Goal: Information Seeking & Learning: Learn about a topic

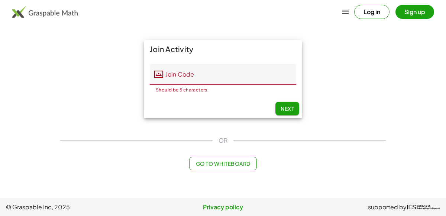
click at [385, 68] on div "Join Activity Join Code Join Code Should be 5 characters. 0 / 5 Next" at bounding box center [223, 79] width 334 height 87
click at [127, 127] on div "Join Activity Join Code Join Code Should be 5 characters. 0 / 5 Next OR Go to W…" at bounding box center [223, 105] width 334 height 139
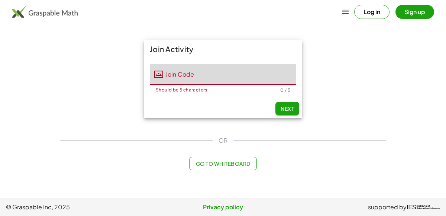
click at [177, 70] on input "Join Code" at bounding box center [229, 74] width 133 height 21
type input "*****"
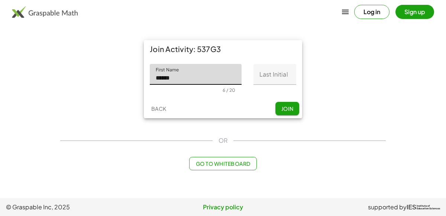
type input "******"
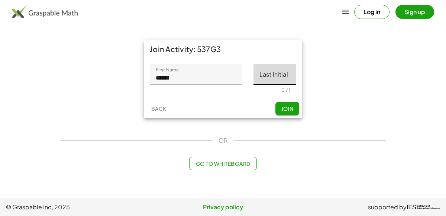
click at [273, 73] on input "Last Initial" at bounding box center [274, 74] width 43 height 21
type input "*"
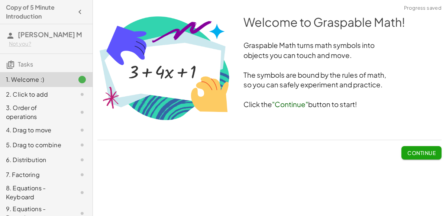
click at [420, 149] on span "Continue" at bounding box center [421, 152] width 28 height 7
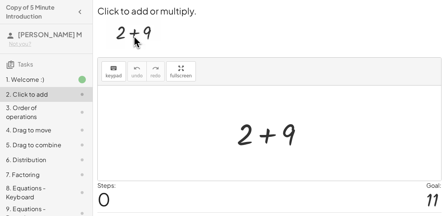
click at [291, 144] on div at bounding box center [272, 133] width 79 height 38
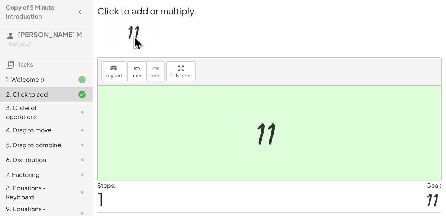
click at [268, 134] on div at bounding box center [272, 133] width 41 height 37
click at [27, 116] on div "3. Order of operations" at bounding box center [36, 112] width 60 height 18
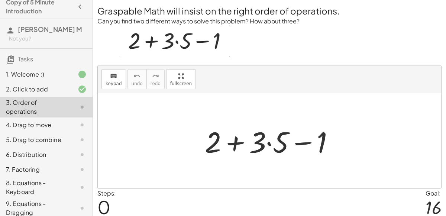
scroll to position [8, 0]
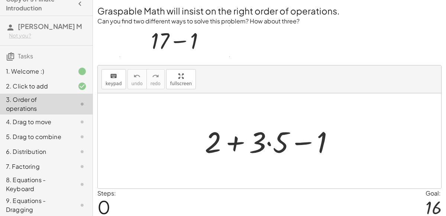
click at [235, 146] on div at bounding box center [272, 141] width 143 height 38
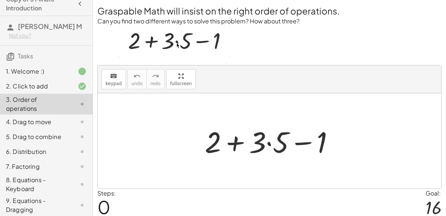
click at [267, 144] on div at bounding box center [272, 141] width 143 height 38
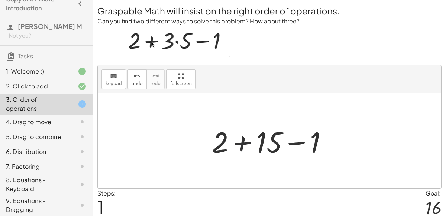
click at [244, 142] on div at bounding box center [272, 141] width 129 height 38
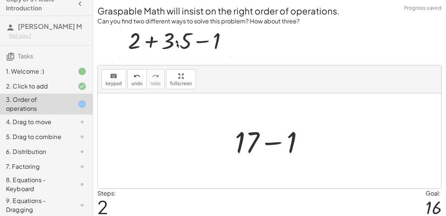
click at [268, 141] on div at bounding box center [272, 141] width 82 height 38
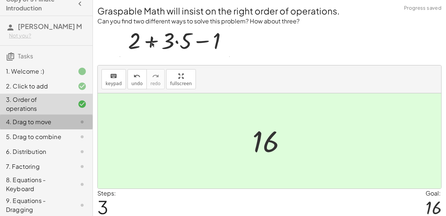
click at [66, 119] on div at bounding box center [76, 121] width 21 height 9
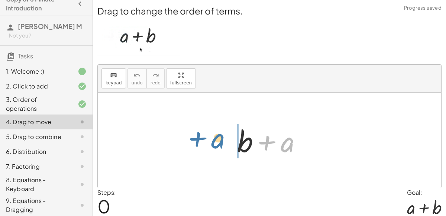
drag, startPoint x: 284, startPoint y: 145, endPoint x: 216, endPoint y: 141, distance: 68.4
click at [216, 141] on div "+ a + b + a" at bounding box center [269, 139] width 343 height 95
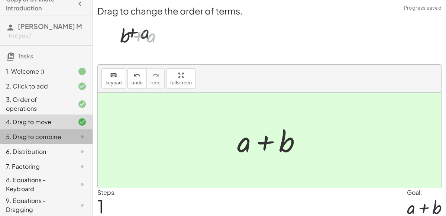
click at [18, 138] on div "5. Drag to combine" at bounding box center [36, 136] width 60 height 9
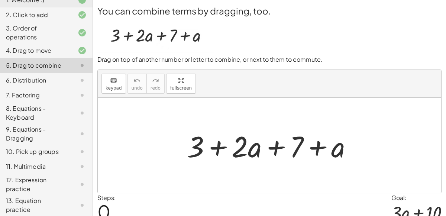
scroll to position [80, 0]
drag, startPoint x: 195, startPoint y: 145, endPoint x: 300, endPoint y: 150, distance: 106.0
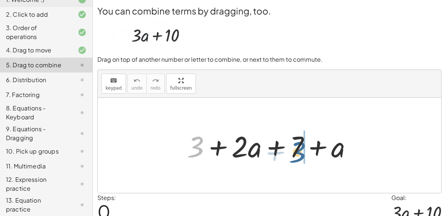
click at [300, 150] on div at bounding box center [272, 145] width 179 height 38
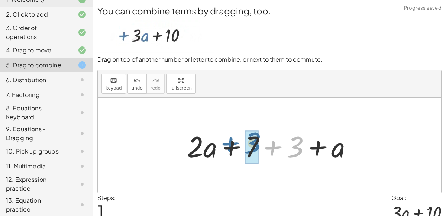
drag, startPoint x: 292, startPoint y: 151, endPoint x: 249, endPoint y: 147, distance: 42.9
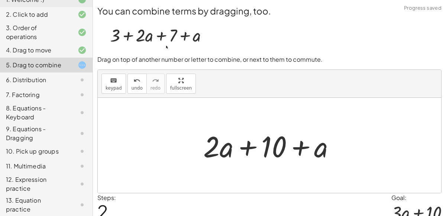
scroll to position [32, 0]
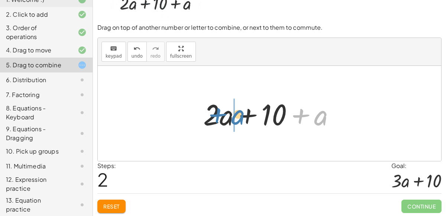
drag, startPoint x: 320, startPoint y: 117, endPoint x: 230, endPoint y: 117, distance: 89.5
click at [230, 117] on div at bounding box center [271, 113] width 145 height 38
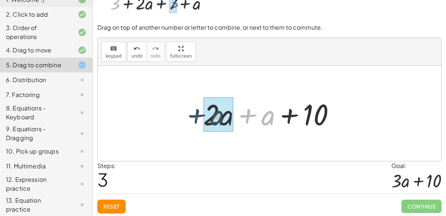
drag, startPoint x: 254, startPoint y: 117, endPoint x: 205, endPoint y: 117, distance: 49.4
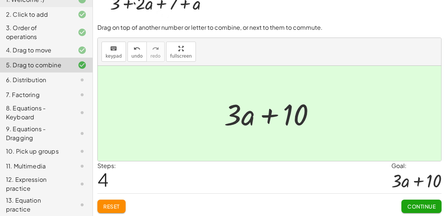
click at [18, 79] on div "6. Distribution" at bounding box center [36, 79] width 60 height 9
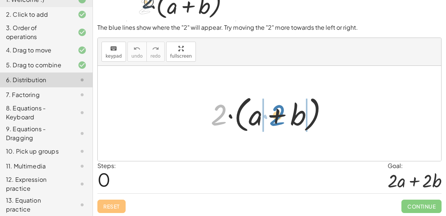
drag, startPoint x: 216, startPoint y: 117, endPoint x: 274, endPoint y: 116, distance: 57.9
click at [274, 116] on div at bounding box center [272, 113] width 130 height 43
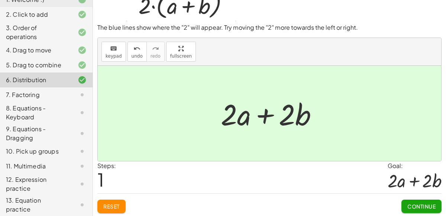
click at [13, 94] on div "7. Factoring" at bounding box center [36, 94] width 60 height 9
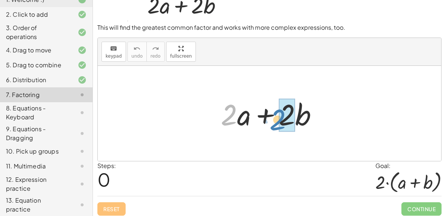
drag, startPoint x: 225, startPoint y: 119, endPoint x: 270, endPoint y: 120, distance: 45.3
click at [270, 120] on div at bounding box center [272, 113] width 110 height 38
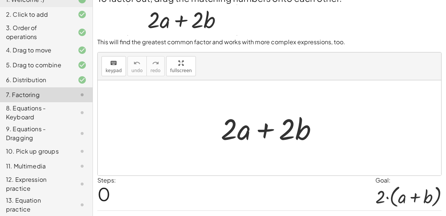
scroll to position [0, 0]
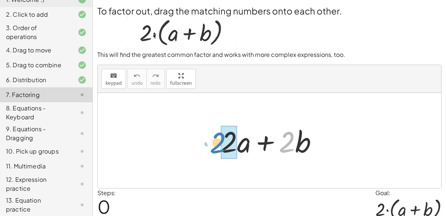
drag, startPoint x: 284, startPoint y: 140, endPoint x: 218, endPoint y: 141, distance: 65.4
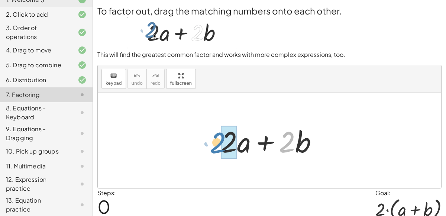
click at [218, 141] on div at bounding box center [272, 140] width 110 height 38
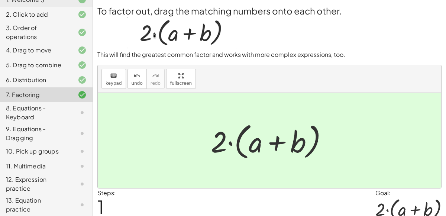
click at [47, 111] on div "8. Equations - Keyboard" at bounding box center [36, 113] width 60 height 18
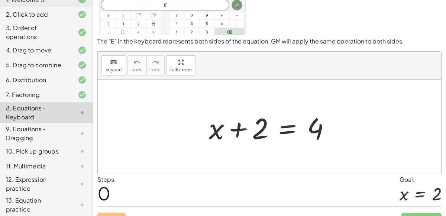
scroll to position [65, 0]
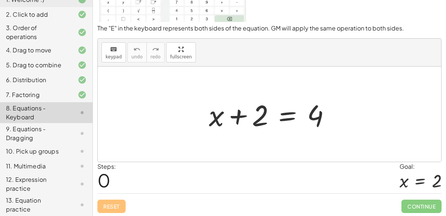
click at [282, 162] on div "Steps: 0 Goal: x = 2" at bounding box center [269, 177] width 344 height 31
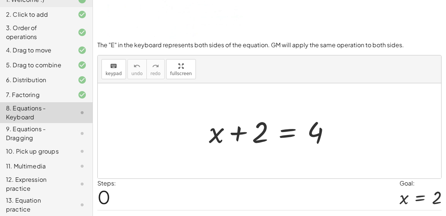
scroll to position [46, 0]
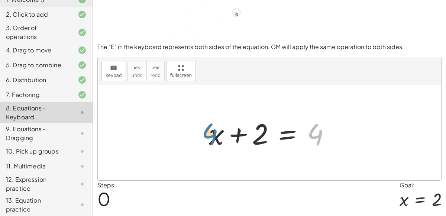
drag, startPoint x: 317, startPoint y: 137, endPoint x: 217, endPoint y: 141, distance: 100.7
click at [217, 141] on div at bounding box center [272, 133] width 135 height 38
drag, startPoint x: 313, startPoint y: 136, endPoint x: 249, endPoint y: 140, distance: 64.3
click at [249, 140] on div at bounding box center [272, 133] width 135 height 38
drag, startPoint x: 216, startPoint y: 139, endPoint x: 321, endPoint y: 140, distance: 104.3
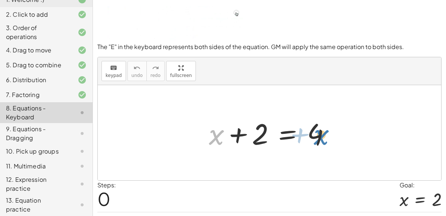
click at [321, 140] on div at bounding box center [272, 133] width 135 height 38
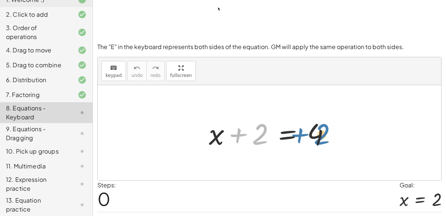
drag, startPoint x: 249, startPoint y: 139, endPoint x: 310, endPoint y: 139, distance: 61.3
click at [310, 139] on div at bounding box center [272, 133] width 135 height 38
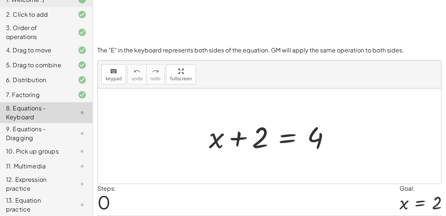
scroll to position [41, 0]
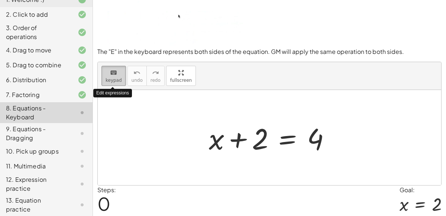
click at [113, 81] on span "keypad" at bounding box center [113, 80] width 16 height 5
click at [259, 160] on div at bounding box center [269, 137] width 343 height 95
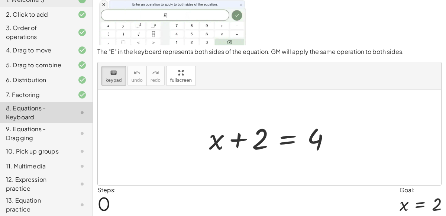
click at [268, 178] on div at bounding box center [269, 137] width 343 height 95
click at [115, 84] on button "keyboard keypad" at bounding box center [113, 76] width 25 height 20
click at [286, 136] on div at bounding box center [272, 137] width 135 height 38
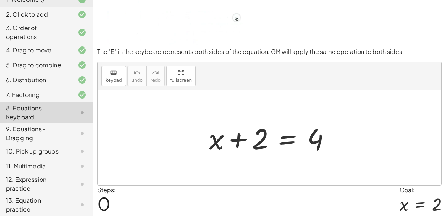
click at [286, 136] on div at bounding box center [272, 137] width 135 height 38
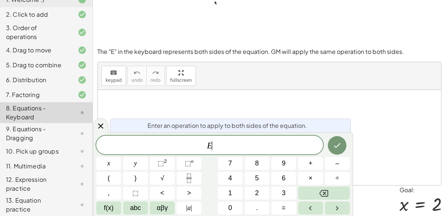
click at [286, 136] on div "E ​" at bounding box center [209, 145] width 227 height 19
click at [339, 147] on icon "Done" at bounding box center [336, 145] width 9 height 9
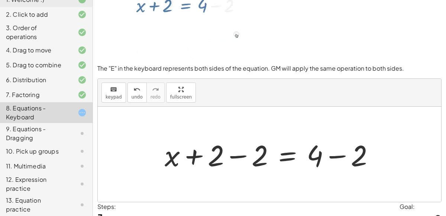
scroll to position [12, 0]
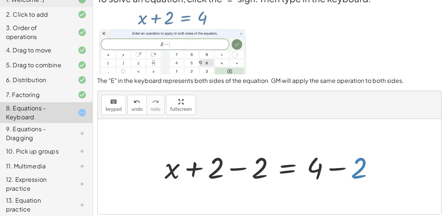
click at [356, 167] on div at bounding box center [272, 166] width 223 height 38
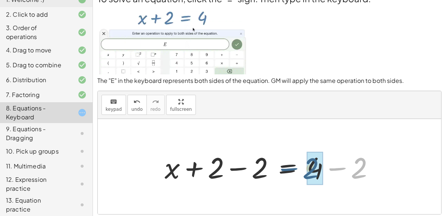
drag, startPoint x: 354, startPoint y: 172, endPoint x: 306, endPoint y: 173, distance: 48.6
click at [306, 173] on div at bounding box center [272, 166] width 223 height 38
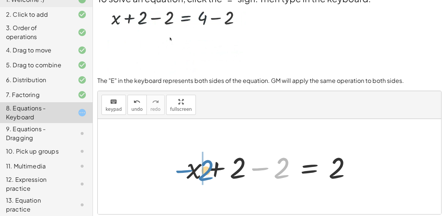
drag, startPoint x: 260, startPoint y: 166, endPoint x: 185, endPoint y: 169, distance: 74.7
click at [185, 169] on div at bounding box center [272, 166] width 179 height 38
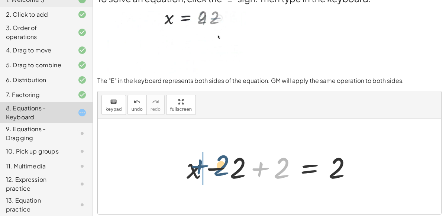
drag, startPoint x: 260, startPoint y: 170, endPoint x: 201, endPoint y: 170, distance: 58.3
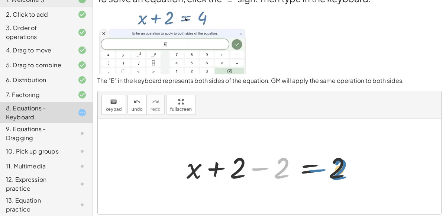
drag, startPoint x: 279, startPoint y: 170, endPoint x: 337, endPoint y: 170, distance: 57.6
click at [337, 170] on div at bounding box center [272, 166] width 179 height 38
click at [309, 171] on div at bounding box center [272, 166] width 179 height 38
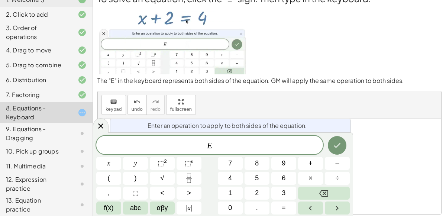
click at [309, 171] on div "E ​ x y ⬚ 2 ⬚ n 7 8 9 + – ( ) √ 4 5 6 × ÷ , ⬚ < > 1 2 3 f(x) abc αβγ | a | 0 . =" at bounding box center [222, 175] width 253 height 79
click at [335, 144] on icon "Done" at bounding box center [336, 145] width 9 height 9
click at [348, 191] on button "Backspace" at bounding box center [324, 192] width 52 height 13
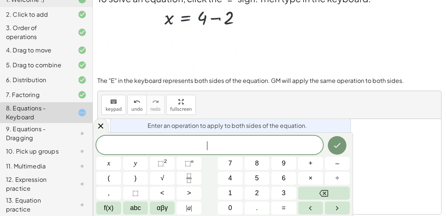
click at [384, 195] on div at bounding box center [269, 166] width 343 height 95
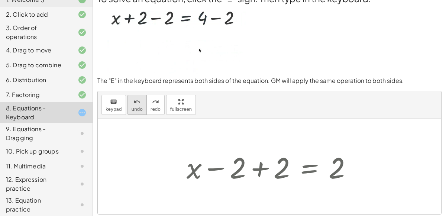
click at [136, 103] on icon "undo" at bounding box center [136, 101] width 7 height 9
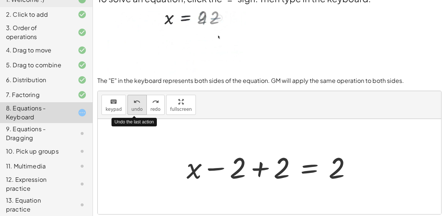
click at [136, 103] on icon "undo" at bounding box center [136, 101] width 7 height 9
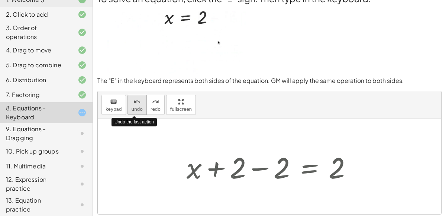
click at [136, 103] on icon "undo" at bounding box center [136, 101] width 7 height 9
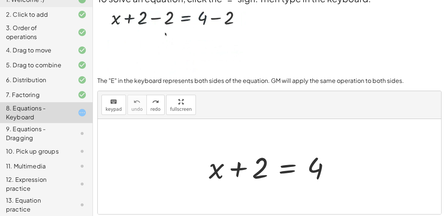
click at [284, 171] on div at bounding box center [272, 166] width 135 height 38
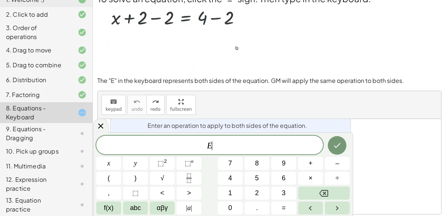
click at [284, 172] on button "6" at bounding box center [283, 178] width 25 height 13
click at [334, 150] on button "Done" at bounding box center [337, 145] width 19 height 19
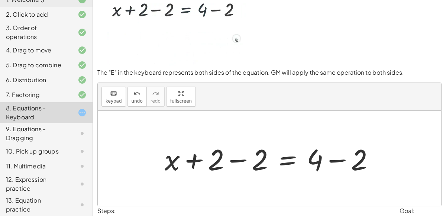
scroll to position [19, 0]
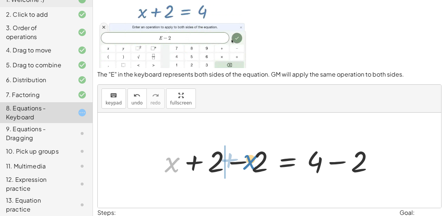
drag, startPoint x: 173, startPoint y: 160, endPoint x: 250, endPoint y: 157, distance: 76.9
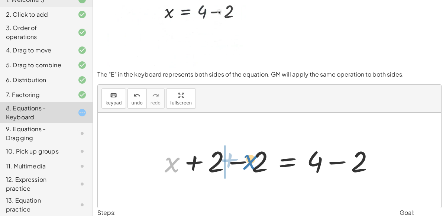
click at [250, 157] on div at bounding box center [272, 160] width 223 height 38
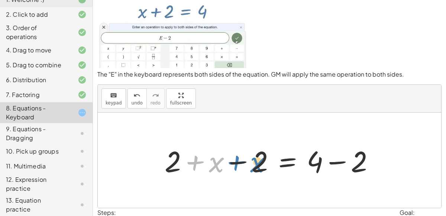
drag, startPoint x: 201, startPoint y: 163, endPoint x: 242, endPoint y: 163, distance: 41.2
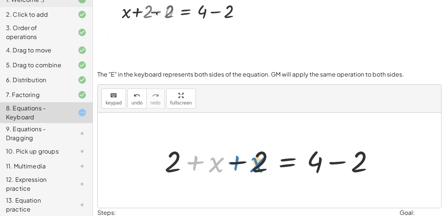
click at [242, 163] on div at bounding box center [272, 160] width 223 height 38
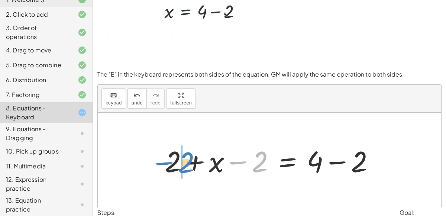
drag, startPoint x: 240, startPoint y: 161, endPoint x: 167, endPoint y: 162, distance: 72.4
click at [167, 162] on div at bounding box center [272, 160] width 223 height 38
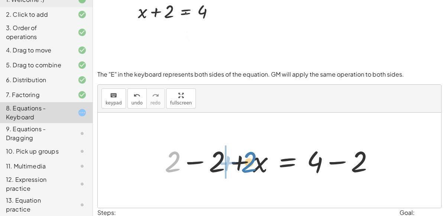
drag, startPoint x: 170, startPoint y: 161, endPoint x: 245, endPoint y: 160, distance: 74.6
click at [245, 160] on div at bounding box center [272, 160] width 223 height 38
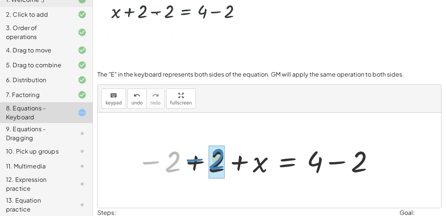
drag, startPoint x: 157, startPoint y: 162, endPoint x: 202, endPoint y: 159, distance: 44.7
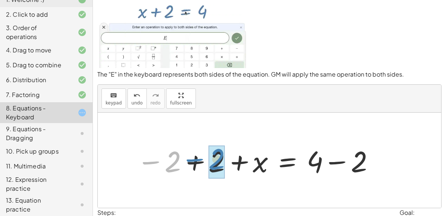
click at [202, 159] on div at bounding box center [255, 160] width 245 height 38
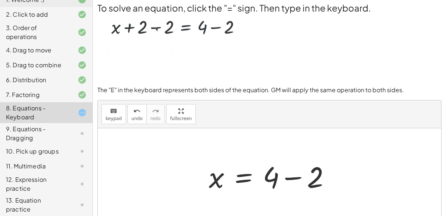
scroll to position [3, 0]
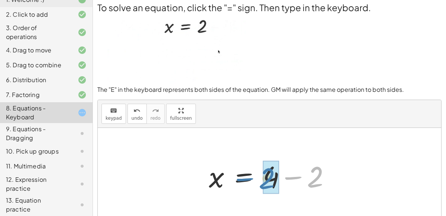
drag, startPoint x: 313, startPoint y: 169, endPoint x: 266, endPoint y: 171, distance: 47.2
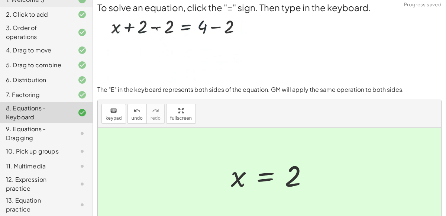
scroll to position [65, 0]
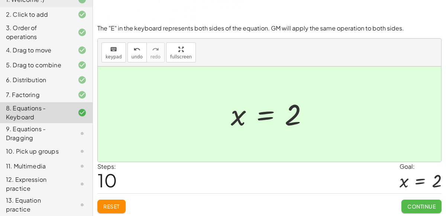
click at [430, 204] on span "Continue" at bounding box center [421, 206] width 28 height 7
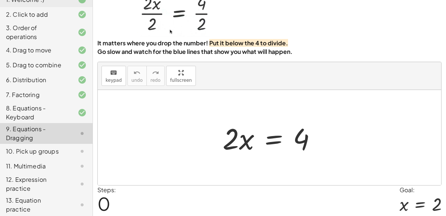
scroll to position [38, 0]
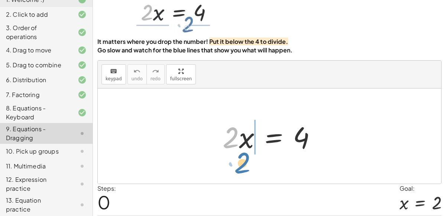
drag, startPoint x: 227, startPoint y: 137, endPoint x: 239, endPoint y: 161, distance: 27.2
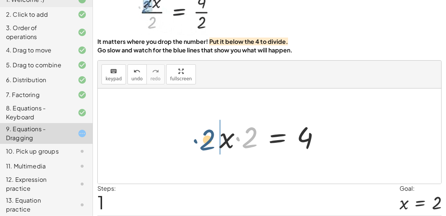
drag, startPoint x: 247, startPoint y: 136, endPoint x: 205, endPoint y: 136, distance: 42.3
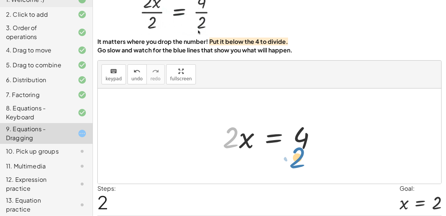
drag, startPoint x: 224, startPoint y: 139, endPoint x: 291, endPoint y: 155, distance: 68.9
click at [291, 155] on div "· 2 · x = 4 · x · 2 = 4 · 2 · 2 · x = 4" at bounding box center [269, 136] width 116 height 42
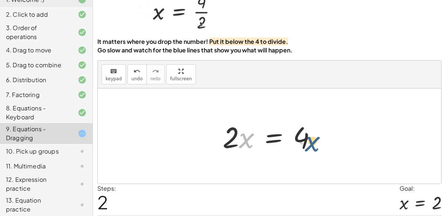
drag, startPoint x: 248, startPoint y: 141, endPoint x: 313, endPoint y: 139, distance: 65.4
click at [313, 139] on div at bounding box center [272, 136] width 107 height 38
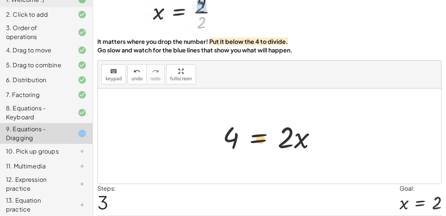
drag, startPoint x: 294, startPoint y: 136, endPoint x: 215, endPoint y: 136, distance: 78.7
click at [215, 136] on div "· 2 · x = 4 · x · 2 = 4 · 2 · x = 4 · x · 2 · x = 4" at bounding box center [269, 136] width 116 height 42
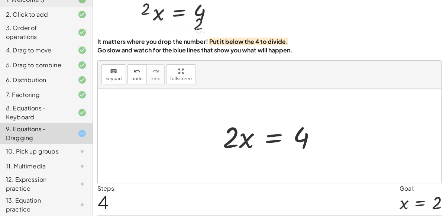
click at [268, 140] on div at bounding box center [272, 136] width 107 height 38
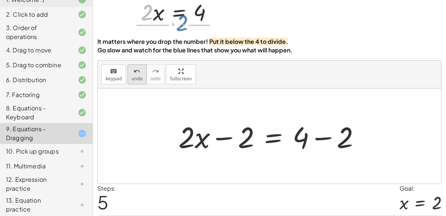
click at [133, 70] on icon "undo" at bounding box center [136, 71] width 7 height 9
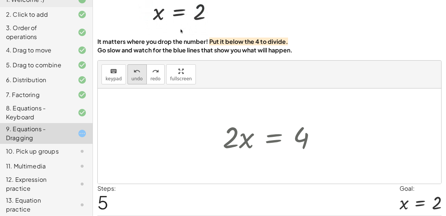
click at [133, 70] on icon "undo" at bounding box center [136, 71] width 7 height 9
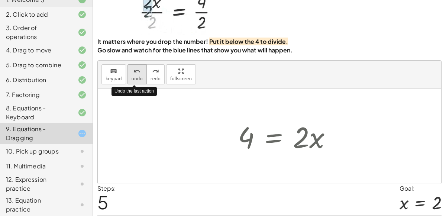
click at [133, 70] on icon "undo" at bounding box center [136, 71] width 7 height 9
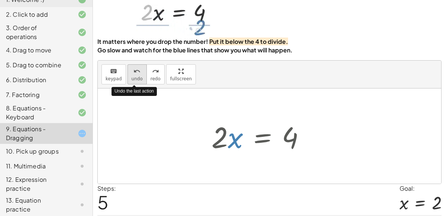
click at [133, 70] on icon "undo" at bounding box center [136, 71] width 7 height 9
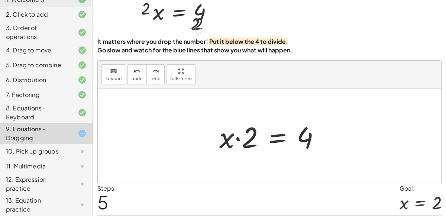
click at [253, 136] on div at bounding box center [272, 136] width 114 height 38
click at [275, 138] on div at bounding box center [272, 136] width 114 height 38
click at [0, 0] on div at bounding box center [0, 0] width 0 height 0
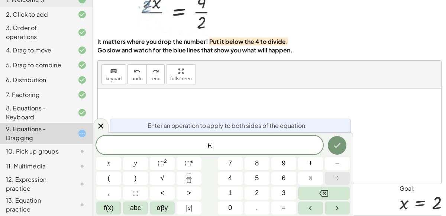
click at [334, 178] on button "÷" at bounding box center [337, 178] width 25 height 13
click at [266, 191] on button "2" at bounding box center [256, 192] width 25 height 13
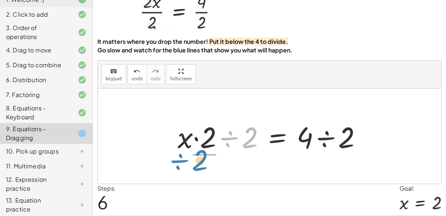
drag, startPoint x: 240, startPoint y: 134, endPoint x: 190, endPoint y: 158, distance: 54.6
click at [190, 158] on div "· 2 · x = 4 · x · 2 = 4 ÷ 2 · x · 2 = 4 ÷ 2 · ÷ 2" at bounding box center [269, 135] width 343 height 95
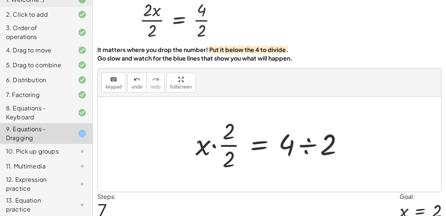
scroll to position [30, 0]
click at [310, 143] on div at bounding box center [272, 143] width 161 height 57
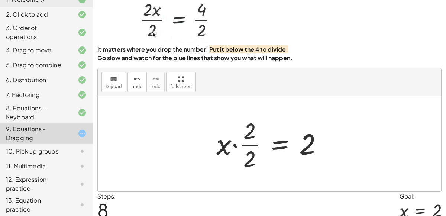
click at [310, 147] on div at bounding box center [272, 143] width 120 height 57
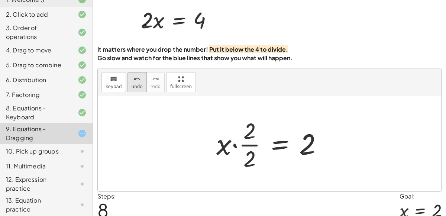
click at [136, 79] on icon "undo" at bounding box center [136, 79] width 7 height 9
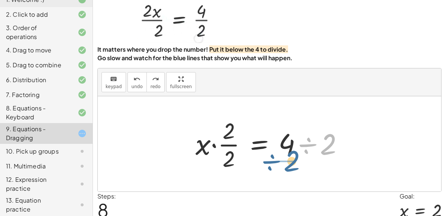
drag, startPoint x: 328, startPoint y: 142, endPoint x: 289, endPoint y: 158, distance: 42.1
click at [289, 158] on div at bounding box center [272, 143] width 161 height 57
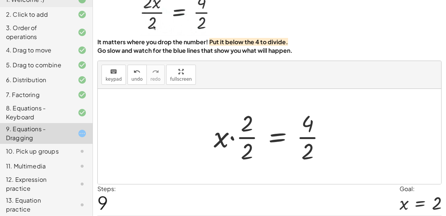
scroll to position [38, 0]
drag, startPoint x: 249, startPoint y: 148, endPoint x: 250, endPoint y: 152, distance: 3.9
click at [250, 152] on div at bounding box center [272, 136] width 125 height 57
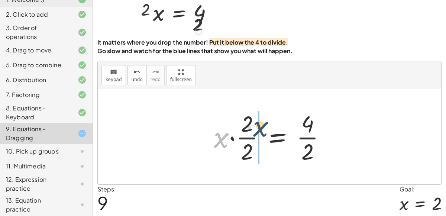
drag, startPoint x: 217, startPoint y: 144, endPoint x: 257, endPoint y: 134, distance: 40.9
click at [257, 134] on div at bounding box center [272, 136] width 125 height 57
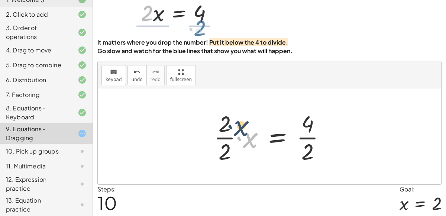
drag, startPoint x: 248, startPoint y: 140, endPoint x: 236, endPoint y: 124, distance: 19.5
click at [236, 124] on div at bounding box center [272, 136] width 125 height 57
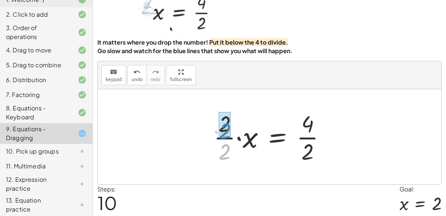
drag, startPoint x: 225, startPoint y: 150, endPoint x: 226, endPoint y: 125, distance: 24.9
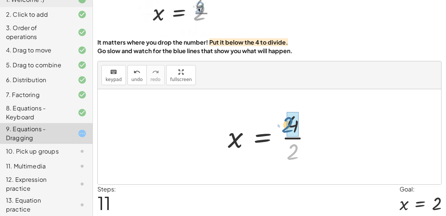
drag, startPoint x: 293, startPoint y: 148, endPoint x: 289, endPoint y: 121, distance: 27.1
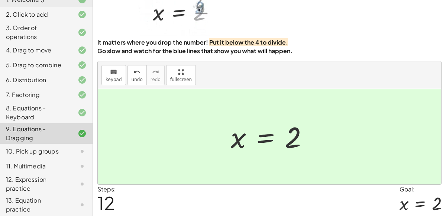
scroll to position [60, 0]
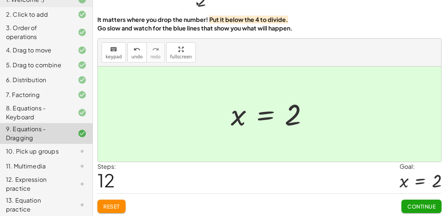
click at [435, 199] on button "Continue" at bounding box center [421, 205] width 40 height 13
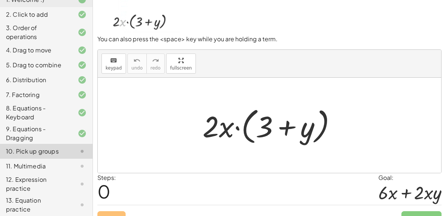
scroll to position [48, 0]
click at [296, 130] on div at bounding box center [272, 125] width 147 height 43
click at [284, 126] on div at bounding box center [272, 125] width 147 height 43
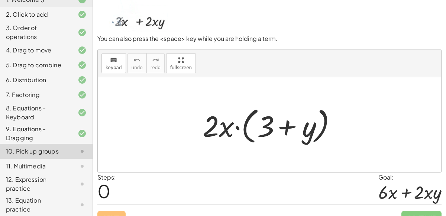
click at [284, 126] on div at bounding box center [272, 125] width 147 height 43
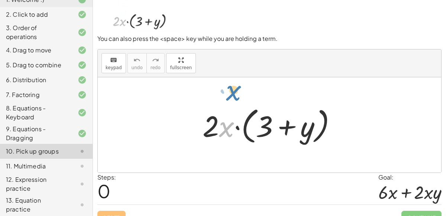
drag, startPoint x: 222, startPoint y: 128, endPoint x: 229, endPoint y: 92, distance: 37.1
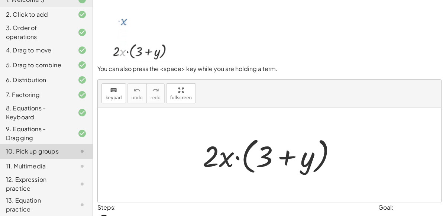
scroll to position [8, 0]
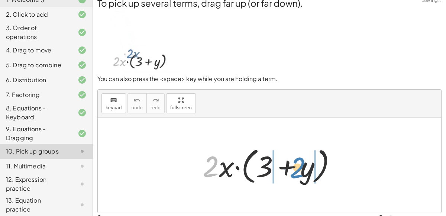
drag, startPoint x: 212, startPoint y: 165, endPoint x: 298, endPoint y: 165, distance: 86.2
click at [298, 165] on div at bounding box center [272, 165] width 147 height 43
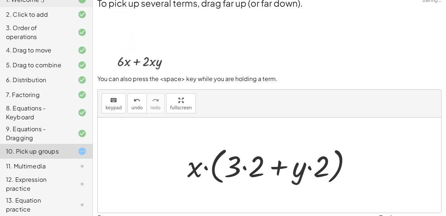
click at [300, 163] on div at bounding box center [271, 165] width 177 height 43
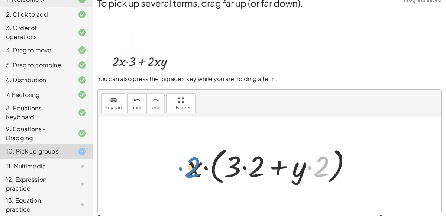
drag, startPoint x: 309, startPoint y: 166, endPoint x: 180, endPoint y: 166, distance: 128.5
click at [180, 166] on div "· 2 · x · ( + 3 + y ) · 2 + · y · x · ( + 3 + y ) · · 2 · · 2" at bounding box center [269, 165] width 187 height 46
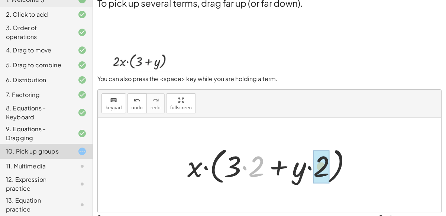
drag, startPoint x: 255, startPoint y: 170, endPoint x: 320, endPoint y: 170, distance: 65.0
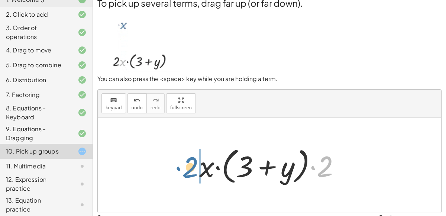
drag, startPoint x: 316, startPoint y: 172, endPoint x: 182, endPoint y: 175, distance: 133.7
click at [182, 175] on div "· 2 · x · ( + 3 + y ) · x · ( + · 3 · 2 + · y · 2 ) · 2 · x · + 3 + y · 2 ( )" at bounding box center [269, 164] width 343 height 95
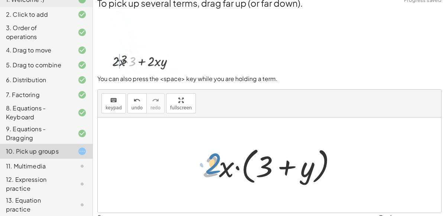
drag, startPoint x: 215, startPoint y: 170, endPoint x: 216, endPoint y: 167, distance: 4.0
click at [216, 167] on div at bounding box center [272, 165] width 147 height 43
click at [222, 170] on div at bounding box center [272, 165] width 147 height 43
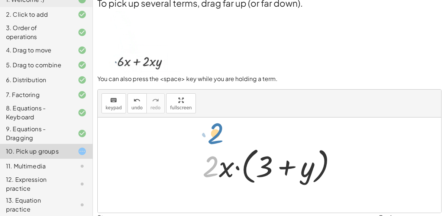
drag, startPoint x: 218, startPoint y: 174, endPoint x: 223, endPoint y: 138, distance: 36.1
click at [223, 138] on div "· 2 · x · ( + 3 + y ) · x · ( + · 3 · 2 + · y · 2 ) · x · ( + 3 + y ) · 2 · 2 ·…" at bounding box center [269, 164] width 343 height 95
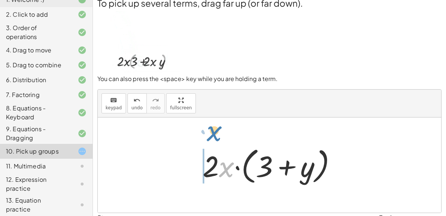
drag, startPoint x: 226, startPoint y: 164, endPoint x: 214, endPoint y: 128, distance: 37.7
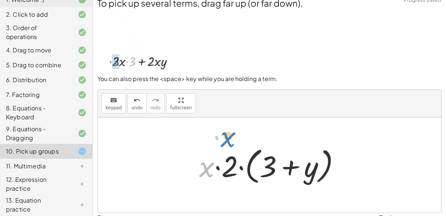
drag, startPoint x: 206, startPoint y: 164, endPoint x: 227, endPoint y: 134, distance: 36.8
drag, startPoint x: 206, startPoint y: 167, endPoint x: 246, endPoint y: 163, distance: 39.9
click at [246, 163] on div at bounding box center [272, 165] width 154 height 43
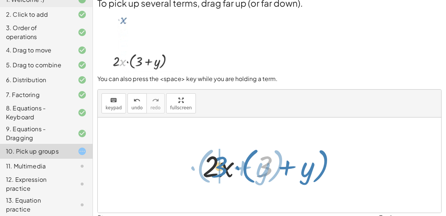
drag, startPoint x: 266, startPoint y: 173, endPoint x: 224, endPoint y: 174, distance: 42.7
click at [224, 174] on div at bounding box center [272, 165] width 147 height 43
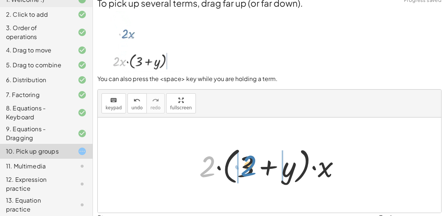
drag, startPoint x: 205, startPoint y: 172, endPoint x: 245, endPoint y: 170, distance: 40.9
click at [245, 170] on div at bounding box center [272, 165] width 154 height 43
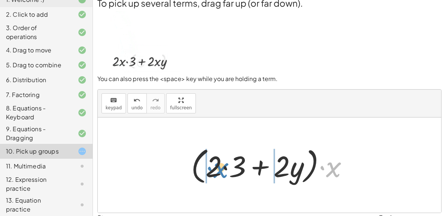
drag, startPoint x: 337, startPoint y: 173, endPoint x: 226, endPoint y: 174, distance: 111.0
click at [226, 174] on div at bounding box center [272, 165] width 170 height 43
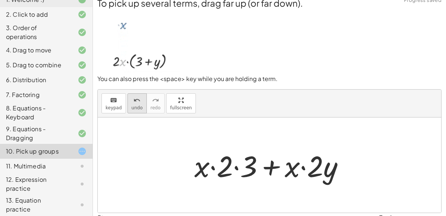
click at [127, 95] on button "undo undo" at bounding box center [136, 103] width 19 height 20
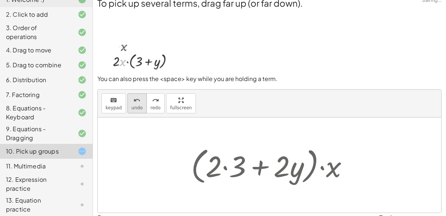
click at [127, 95] on button "undo undo" at bounding box center [136, 103] width 19 height 20
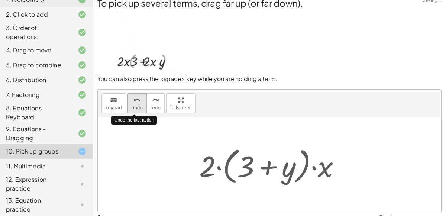
click at [127, 95] on button "undo undo" at bounding box center [136, 103] width 19 height 20
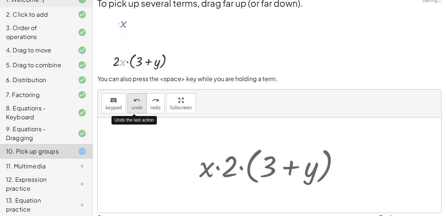
click at [127, 95] on button "undo undo" at bounding box center [136, 103] width 19 height 20
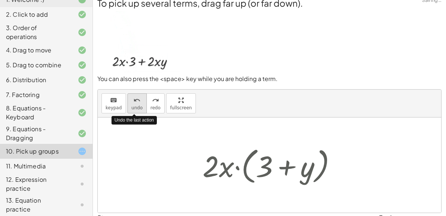
click at [127, 95] on button "undo undo" at bounding box center [136, 103] width 19 height 20
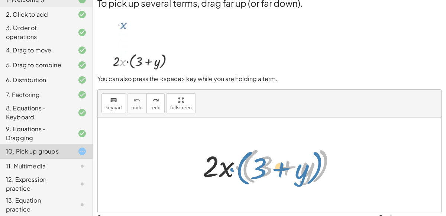
drag, startPoint x: 247, startPoint y: 173, endPoint x: 242, endPoint y: 175, distance: 4.8
click at [242, 175] on div at bounding box center [272, 165] width 147 height 43
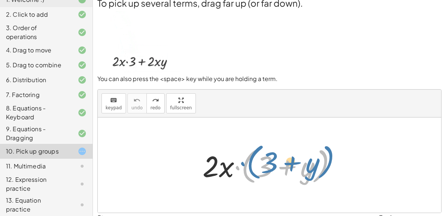
drag, startPoint x: 236, startPoint y: 166, endPoint x: 241, endPoint y: 159, distance: 8.5
click at [241, 159] on div at bounding box center [272, 165] width 147 height 43
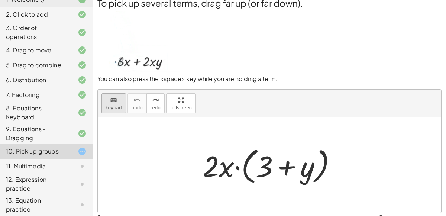
click at [120, 98] on button "keyboard keypad" at bounding box center [113, 103] width 25 height 20
click at [219, 166] on div at bounding box center [272, 165] width 147 height 43
click at [228, 180] on div at bounding box center [272, 165] width 147 height 43
click at [115, 110] on button "keyboard keypad" at bounding box center [113, 103] width 25 height 20
click at [265, 195] on div at bounding box center [269, 164] width 343 height 95
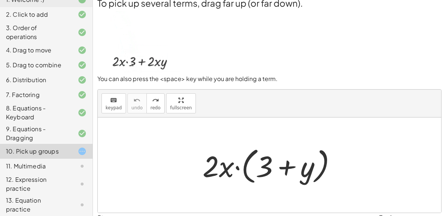
click at [285, 166] on div at bounding box center [272, 165] width 147 height 43
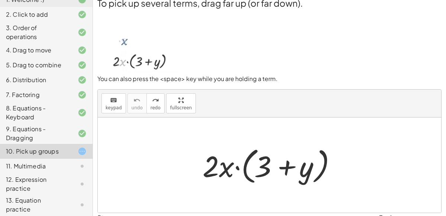
click at [285, 166] on div at bounding box center [272, 165] width 147 height 43
click at [225, 170] on div at bounding box center [272, 165] width 147 height 43
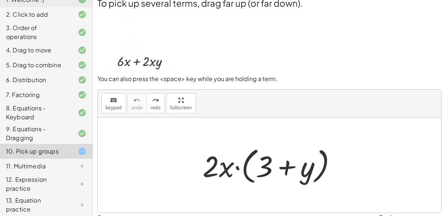
click at [235, 167] on div at bounding box center [272, 165] width 147 height 43
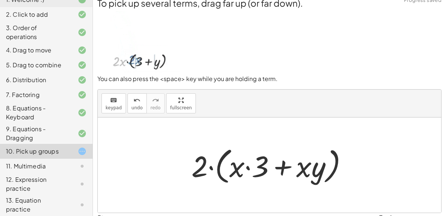
click at [330, 169] on div at bounding box center [272, 165] width 169 height 43
click at [331, 174] on div at bounding box center [272, 165] width 169 height 43
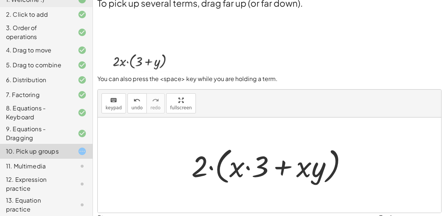
click at [331, 174] on div at bounding box center [272, 165] width 169 height 43
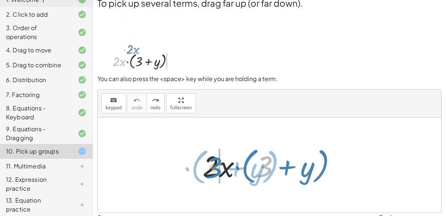
drag, startPoint x: 264, startPoint y: 172, endPoint x: 214, endPoint y: 174, distance: 49.8
click at [214, 174] on div at bounding box center [272, 165] width 147 height 43
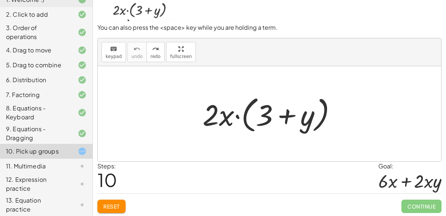
scroll to position [59, 0]
drag, startPoint x: 222, startPoint y: 117, endPoint x: 229, endPoint y: 190, distance: 73.5
click at [111, 201] on button "Reset" at bounding box center [111, 205] width 28 height 13
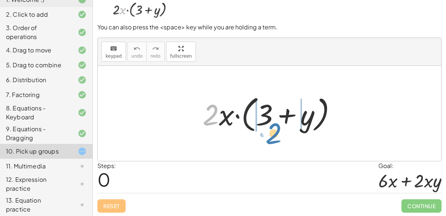
drag, startPoint x: 215, startPoint y: 120, endPoint x: 279, endPoint y: 138, distance: 65.6
click at [279, 138] on div "· 2 · 2 · x · ( + 3 + y )" at bounding box center [269, 113] width 343 height 95
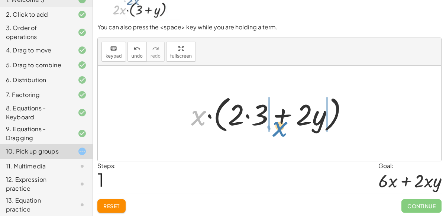
drag, startPoint x: 198, startPoint y: 119, endPoint x: 279, endPoint y: 130, distance: 81.3
click at [279, 130] on div at bounding box center [272, 113] width 170 height 43
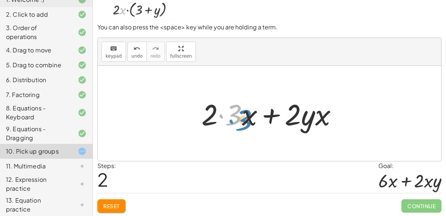
drag, startPoint x: 238, startPoint y: 119, endPoint x: 249, endPoint y: 124, distance: 12.6
click at [249, 124] on div at bounding box center [272, 113] width 149 height 38
click at [221, 115] on div at bounding box center [272, 113] width 149 height 38
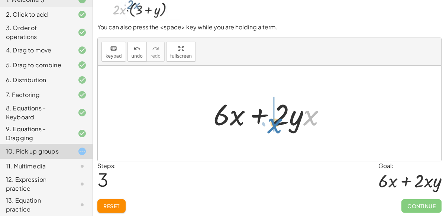
drag, startPoint x: 311, startPoint y: 118, endPoint x: 276, endPoint y: 126, distance: 36.6
click at [276, 126] on div at bounding box center [272, 113] width 126 height 38
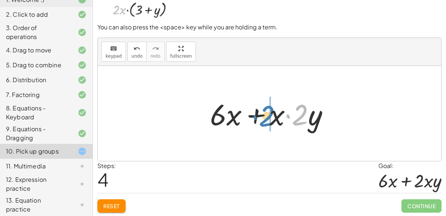
drag, startPoint x: 297, startPoint y: 120, endPoint x: 264, endPoint y: 121, distance: 33.1
click at [264, 121] on div at bounding box center [272, 113] width 133 height 38
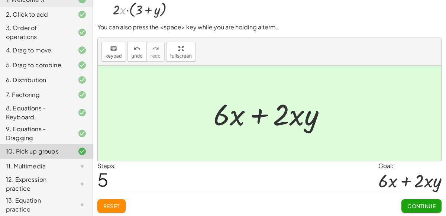
click at [428, 208] on span "Continue" at bounding box center [421, 205] width 28 height 7
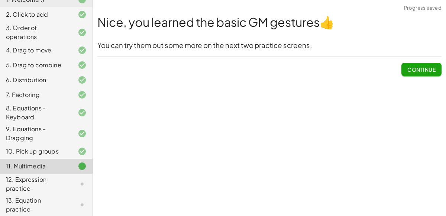
click at [420, 64] on button "Continue" at bounding box center [421, 69] width 40 height 13
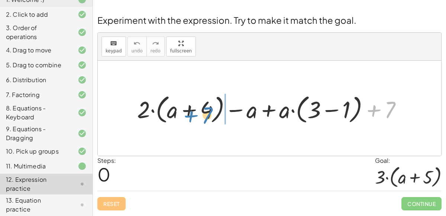
drag, startPoint x: 390, startPoint y: 112, endPoint x: 207, endPoint y: 116, distance: 182.8
click at [207, 116] on div at bounding box center [272, 108] width 278 height 35
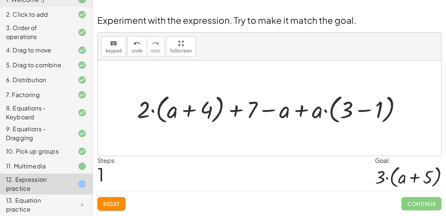
click at [121, 201] on button "Reset" at bounding box center [111, 203] width 28 height 13
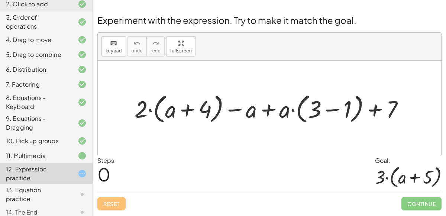
scroll to position [89, 0]
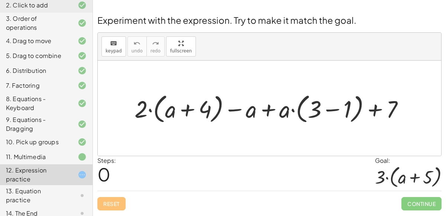
click at [149, 110] on div at bounding box center [272, 108] width 283 height 35
click at [293, 108] on div at bounding box center [272, 108] width 283 height 35
click at [341, 108] on div at bounding box center [272, 108] width 283 height 35
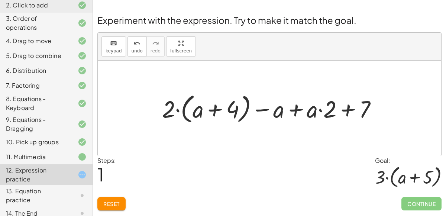
click at [262, 108] on div at bounding box center [272, 108] width 228 height 35
click at [364, 108] on div at bounding box center [272, 108] width 228 height 35
click at [331, 111] on div at bounding box center [272, 108] width 228 height 35
click at [326, 114] on div at bounding box center [272, 108] width 228 height 35
click at [320, 110] on div at bounding box center [272, 108] width 228 height 35
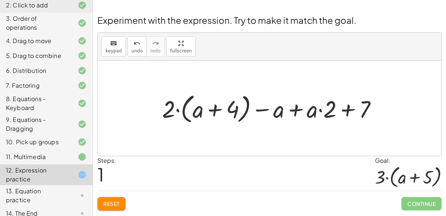
click at [215, 113] on div at bounding box center [272, 108] width 228 height 35
click at [177, 110] on div at bounding box center [272, 108] width 228 height 35
click at [186, 117] on div at bounding box center [272, 108] width 228 height 35
click at [103, 206] on button "Reset" at bounding box center [111, 203] width 28 height 13
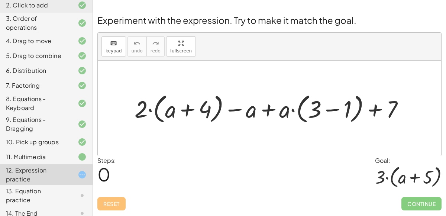
click at [49, 190] on div "13. Equation practice" at bounding box center [36, 195] width 60 height 18
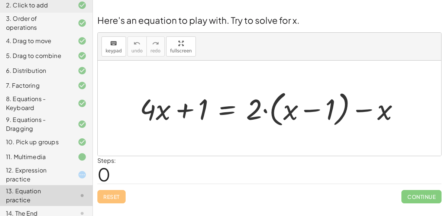
click at [63, 209] on div "14. The End" at bounding box center [36, 213] width 60 height 9
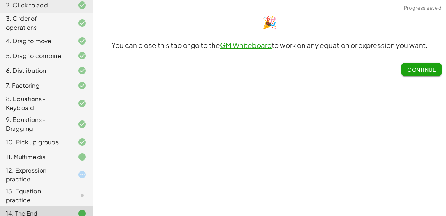
click at [66, 172] on div at bounding box center [76, 174] width 21 height 9
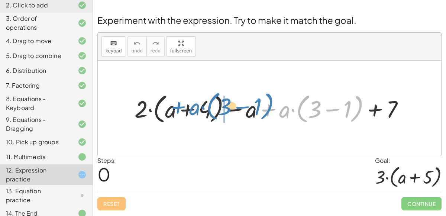
drag, startPoint x: 270, startPoint y: 104, endPoint x: 180, endPoint y: 101, distance: 89.2
click at [180, 101] on div at bounding box center [272, 108] width 283 height 35
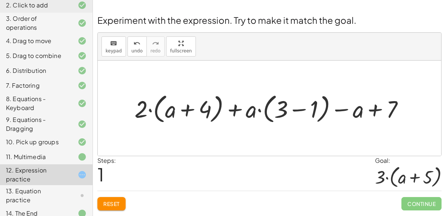
click at [124, 204] on button "Reset" at bounding box center [111, 203] width 28 height 13
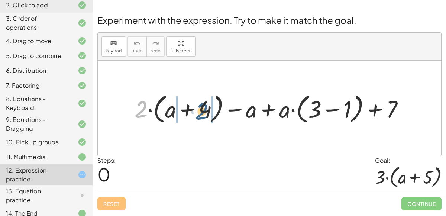
drag, startPoint x: 141, startPoint y: 104, endPoint x: 204, endPoint y: 105, distance: 62.8
click at [204, 105] on div at bounding box center [272, 108] width 283 height 35
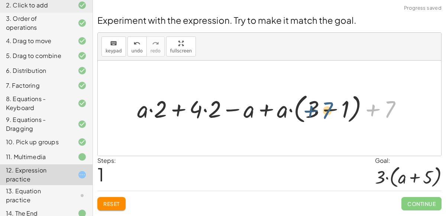
drag, startPoint x: 385, startPoint y: 110, endPoint x: 323, endPoint y: 110, distance: 62.0
click at [323, 110] on div at bounding box center [272, 108] width 278 height 35
drag, startPoint x: 381, startPoint y: 108, endPoint x: 266, endPoint y: 111, distance: 115.1
click at [266, 111] on div at bounding box center [272, 108] width 278 height 35
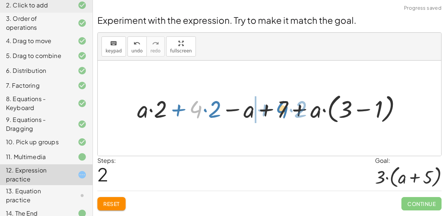
drag, startPoint x: 197, startPoint y: 111, endPoint x: 283, endPoint y: 110, distance: 85.8
click at [283, 110] on div at bounding box center [272, 108] width 278 height 35
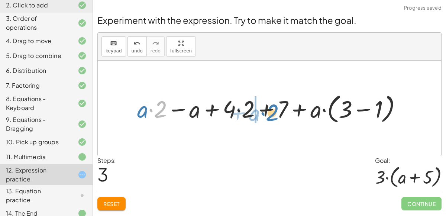
drag, startPoint x: 148, startPoint y: 114, endPoint x: 261, endPoint y: 117, distance: 112.9
click at [261, 117] on div at bounding box center [272, 108] width 278 height 35
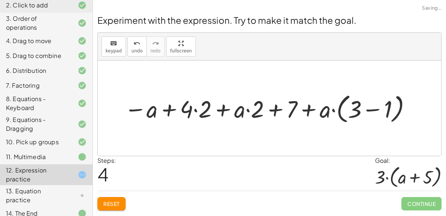
click at [118, 200] on span "Reset" at bounding box center [111, 203] width 16 height 7
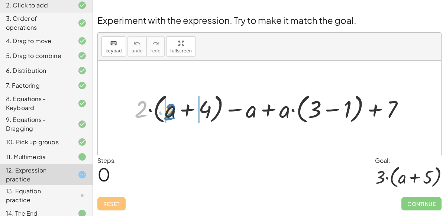
drag, startPoint x: 140, startPoint y: 114, endPoint x: 168, endPoint y: 115, distance: 28.6
click at [168, 115] on div at bounding box center [272, 108] width 283 height 35
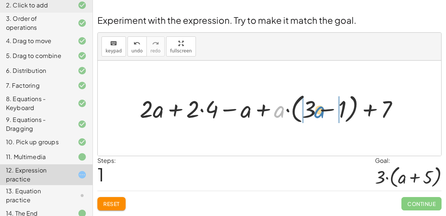
drag, startPoint x: 275, startPoint y: 112, endPoint x: 316, endPoint y: 113, distance: 41.6
click at [316, 113] on div at bounding box center [272, 108] width 272 height 35
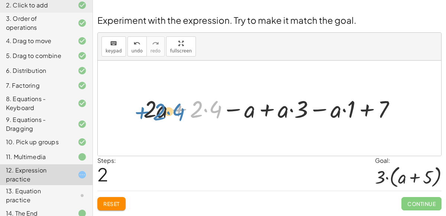
drag, startPoint x: 177, startPoint y: 108, endPoint x: 141, endPoint y: 110, distance: 36.4
click at [141, 110] on div at bounding box center [273, 107] width 266 height 31
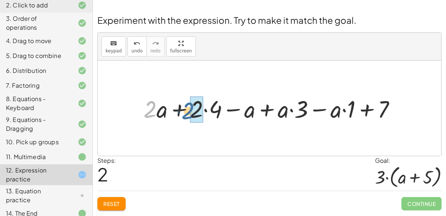
drag, startPoint x: 141, startPoint y: 110, endPoint x: 182, endPoint y: 110, distance: 40.8
click at [182, 110] on div at bounding box center [273, 107] width 266 height 31
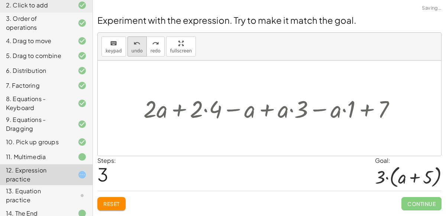
click at [137, 49] on span "undo" at bounding box center [136, 50] width 11 height 5
